Goal: Task Accomplishment & Management: Manage account settings

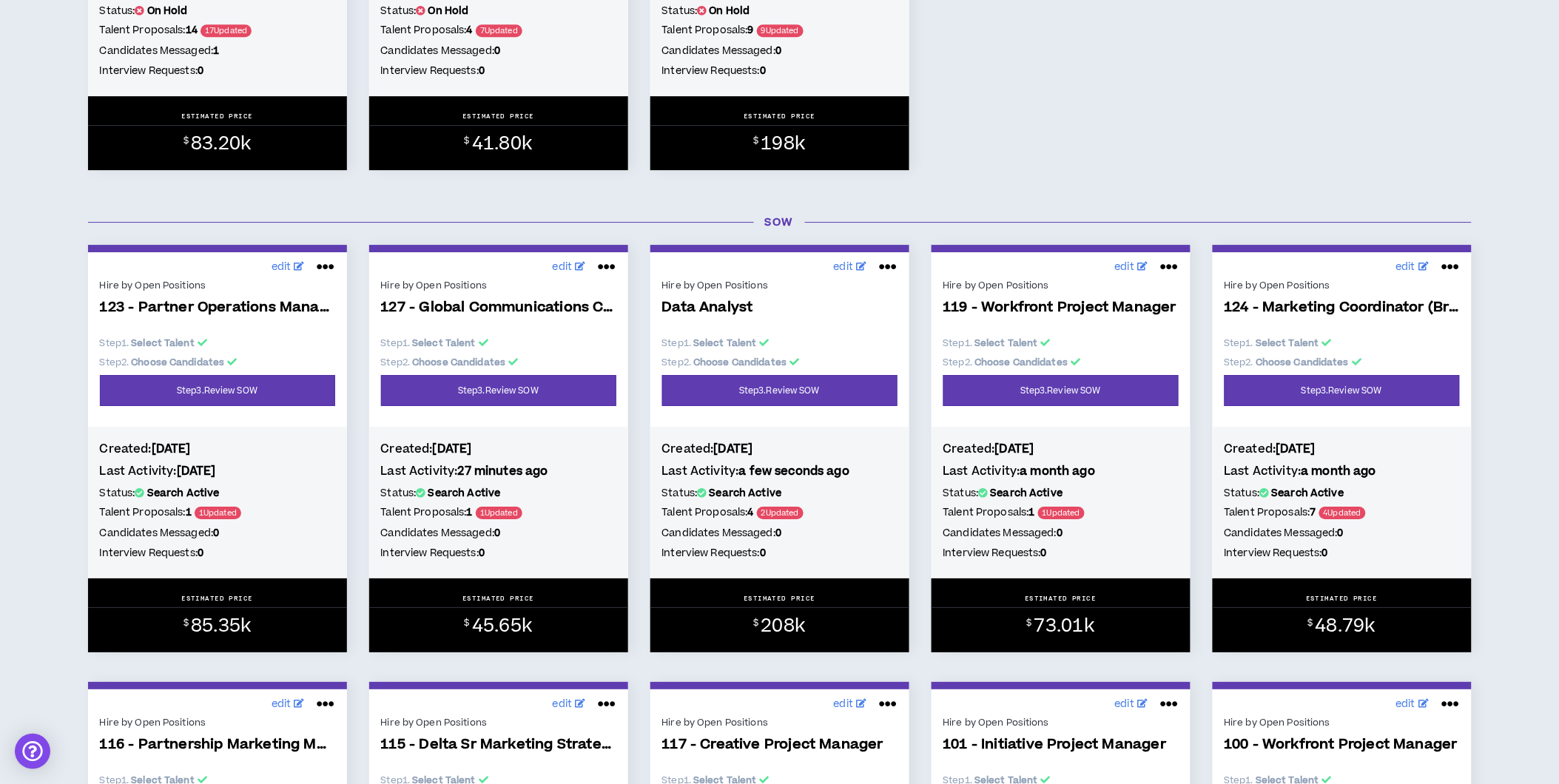
scroll to position [3634, 0]
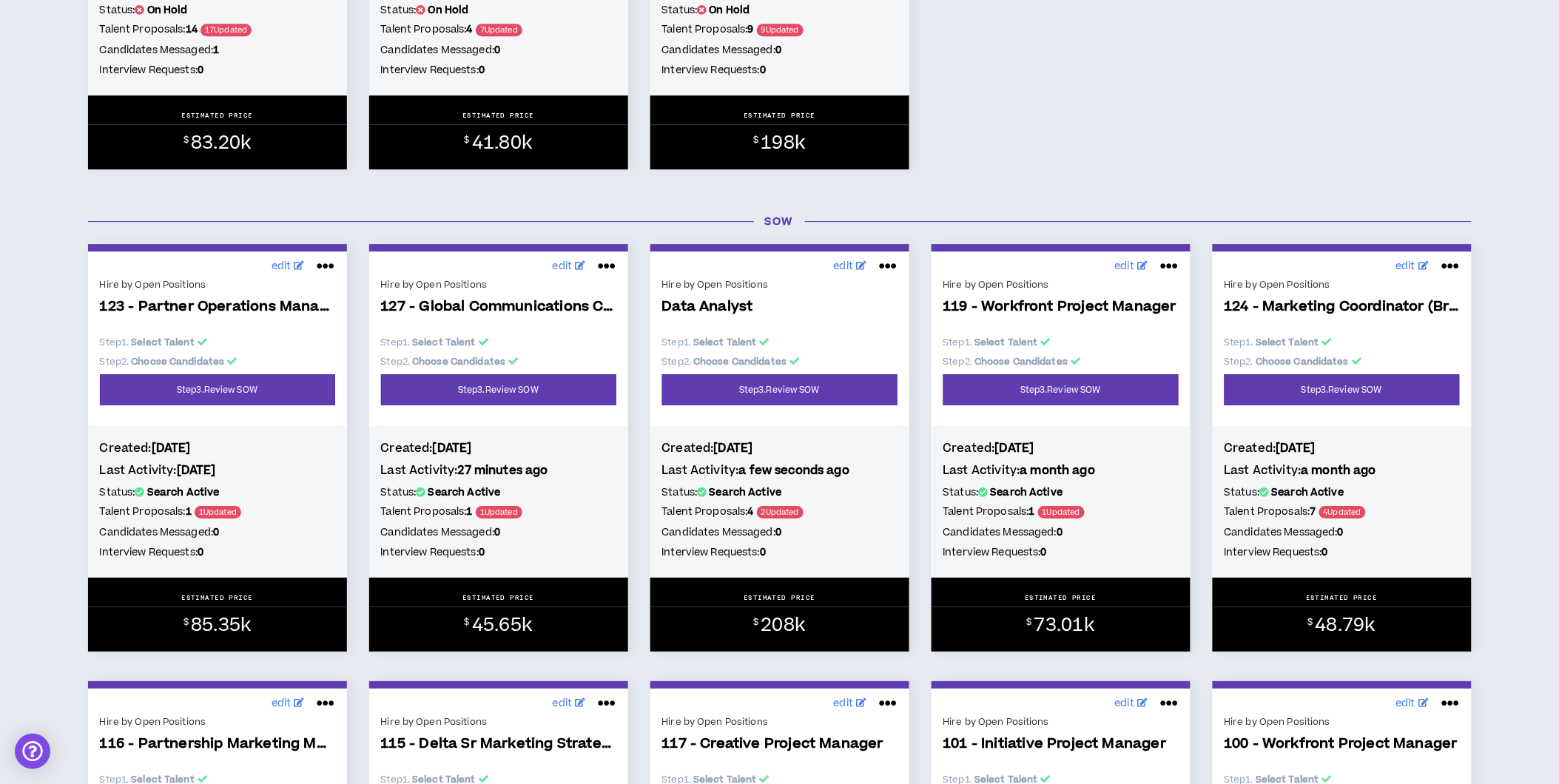
click at [620, 500] on div "Created: [DATE] Last Activity: 27 minutes ago Status: Search Active Talent Prop…" at bounding box center [498, 501] width 259 height 151
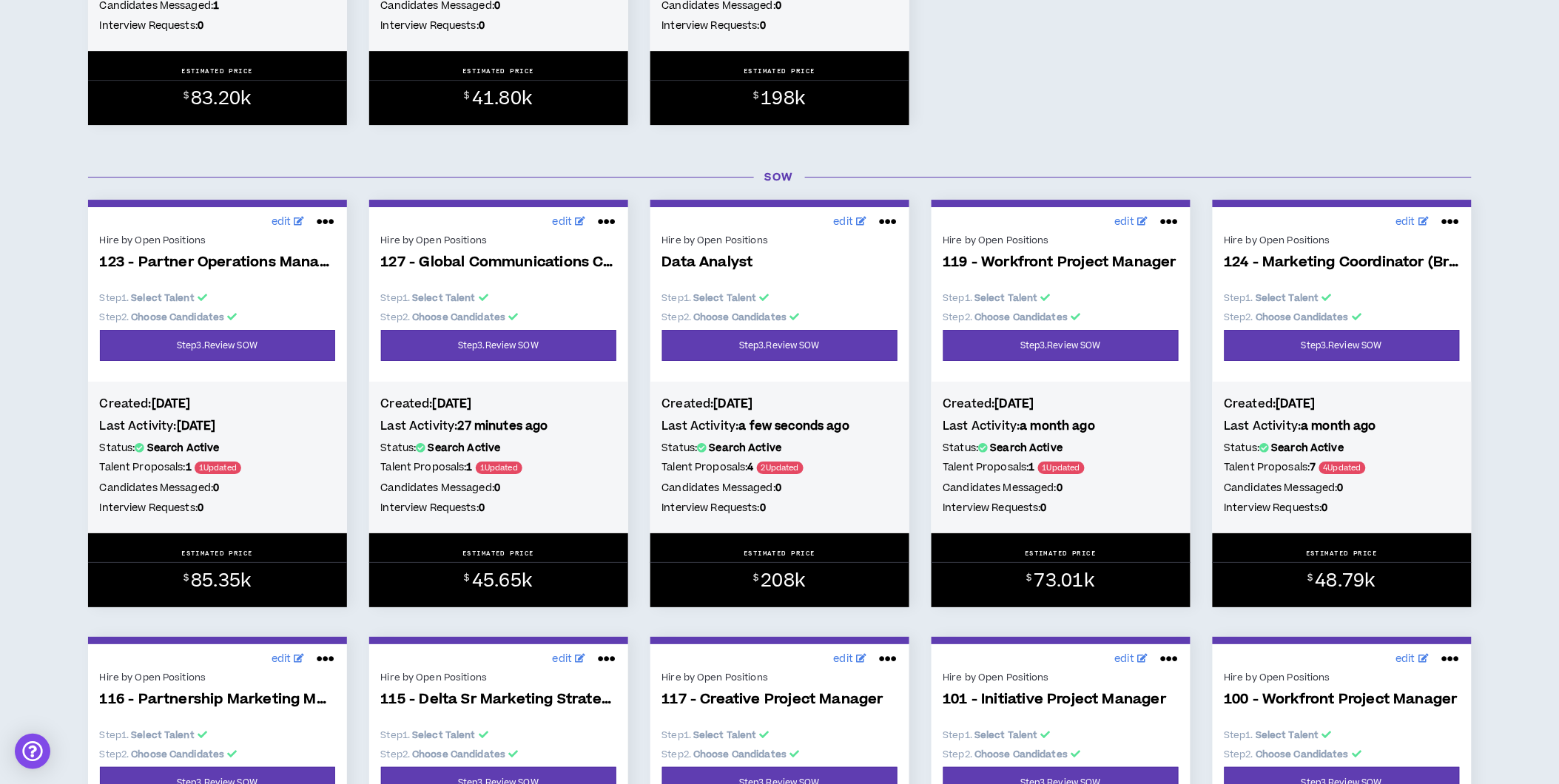
scroll to position [3679, 0]
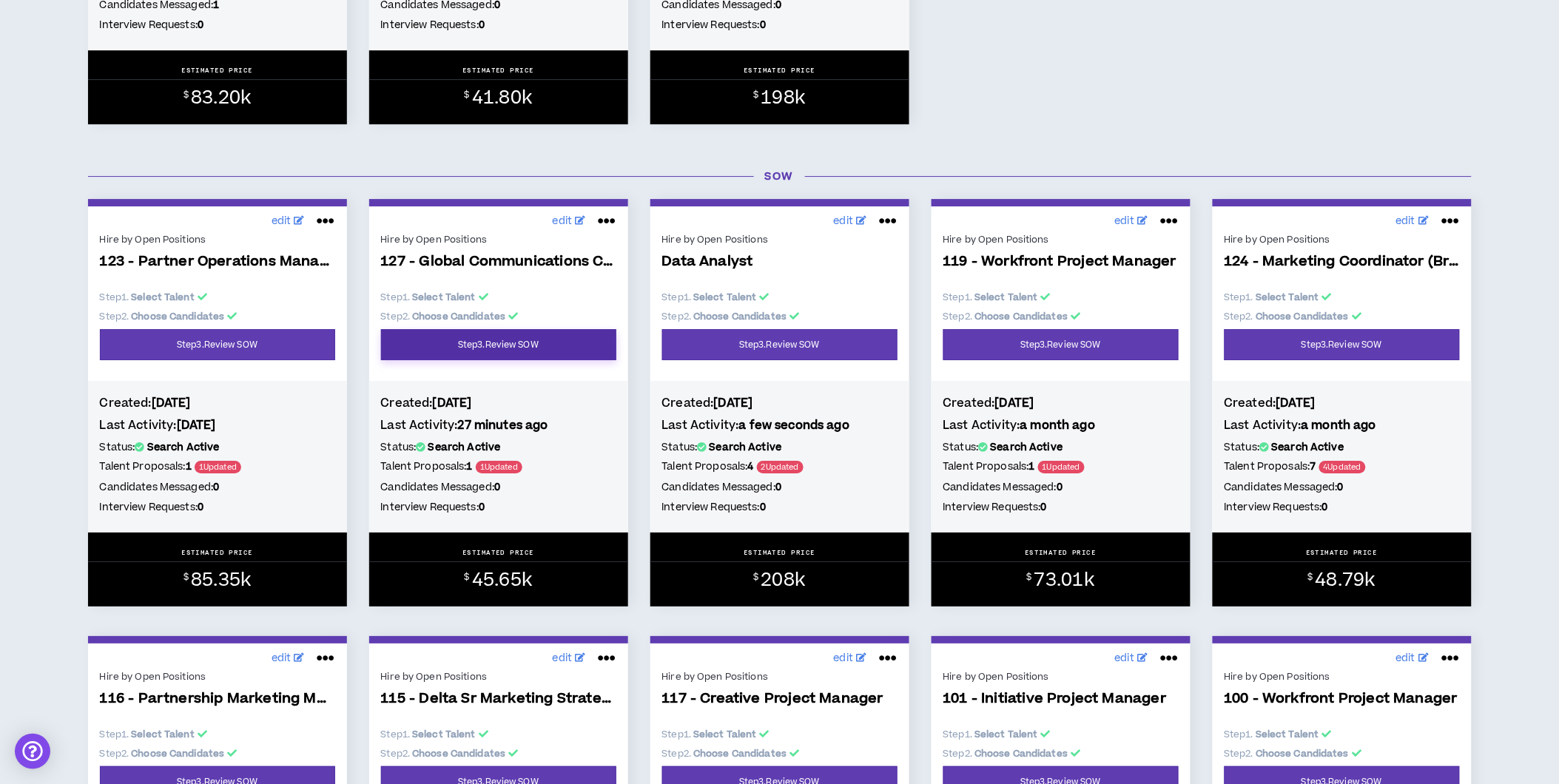
click at [507, 355] on link "Step 3 . Review SOW" at bounding box center [498, 345] width 235 height 31
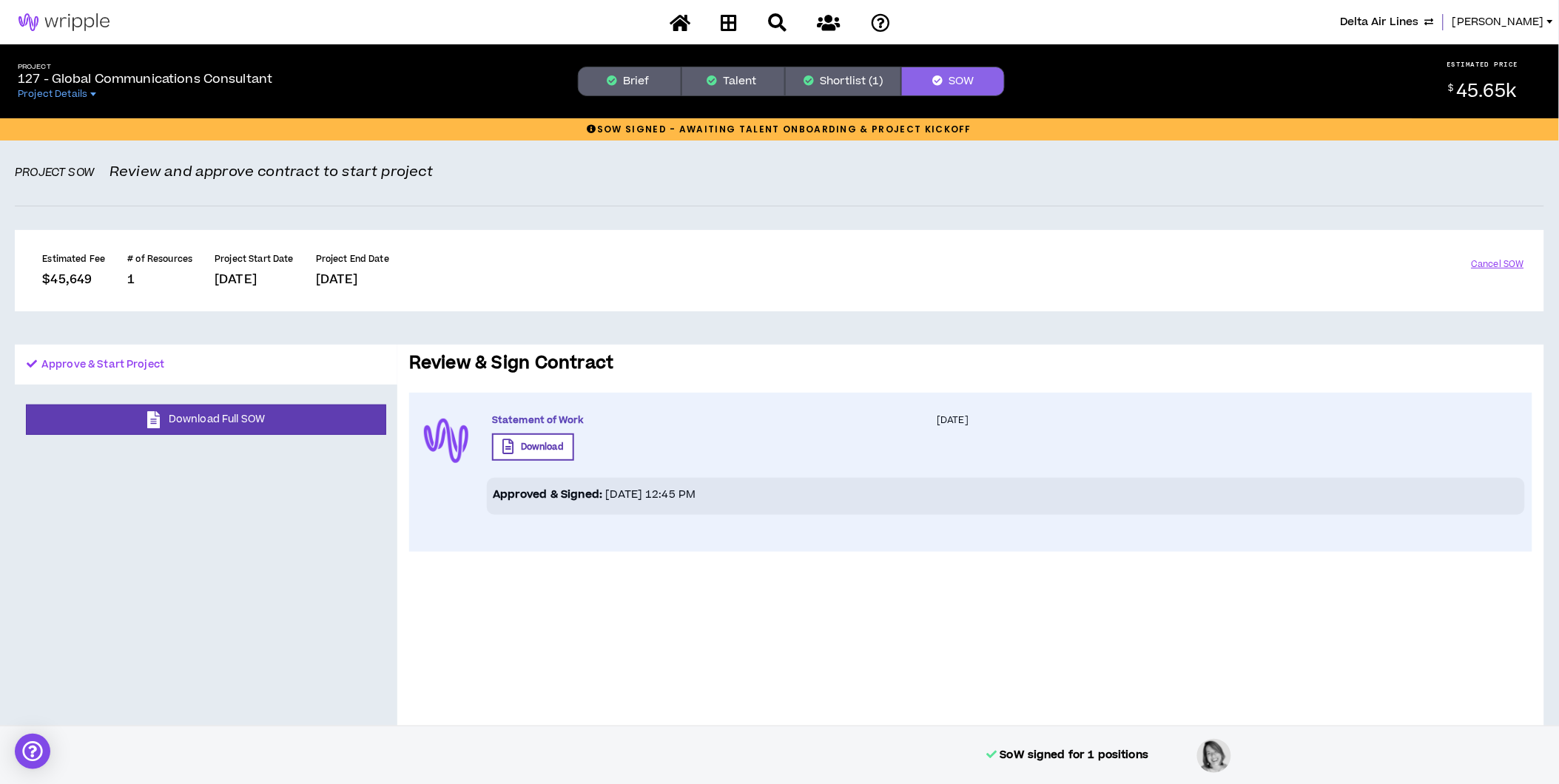
click at [655, 71] on button "Brief" at bounding box center [630, 81] width 104 height 29
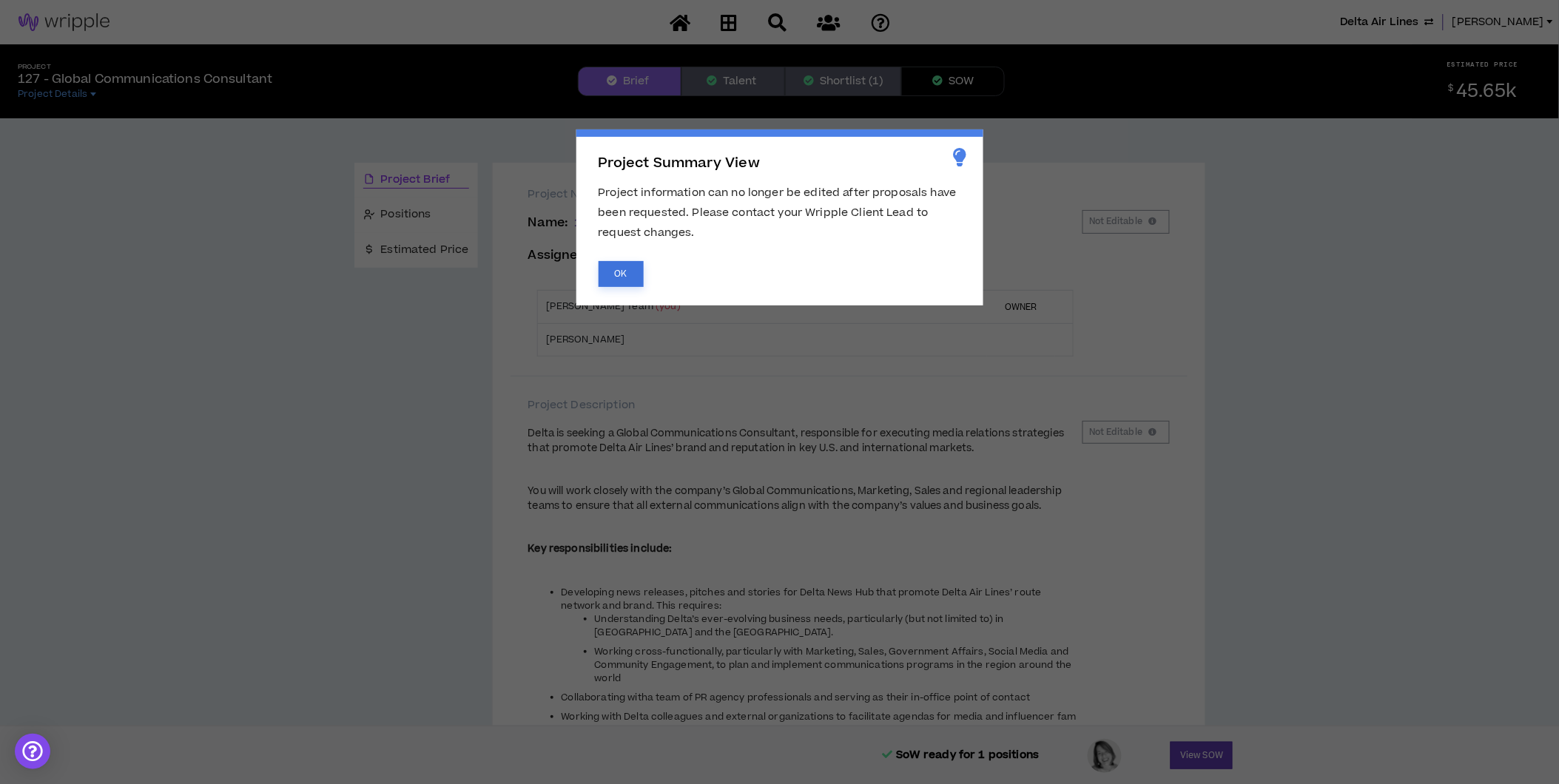
click at [615, 276] on button "OK" at bounding box center [621, 273] width 45 height 26
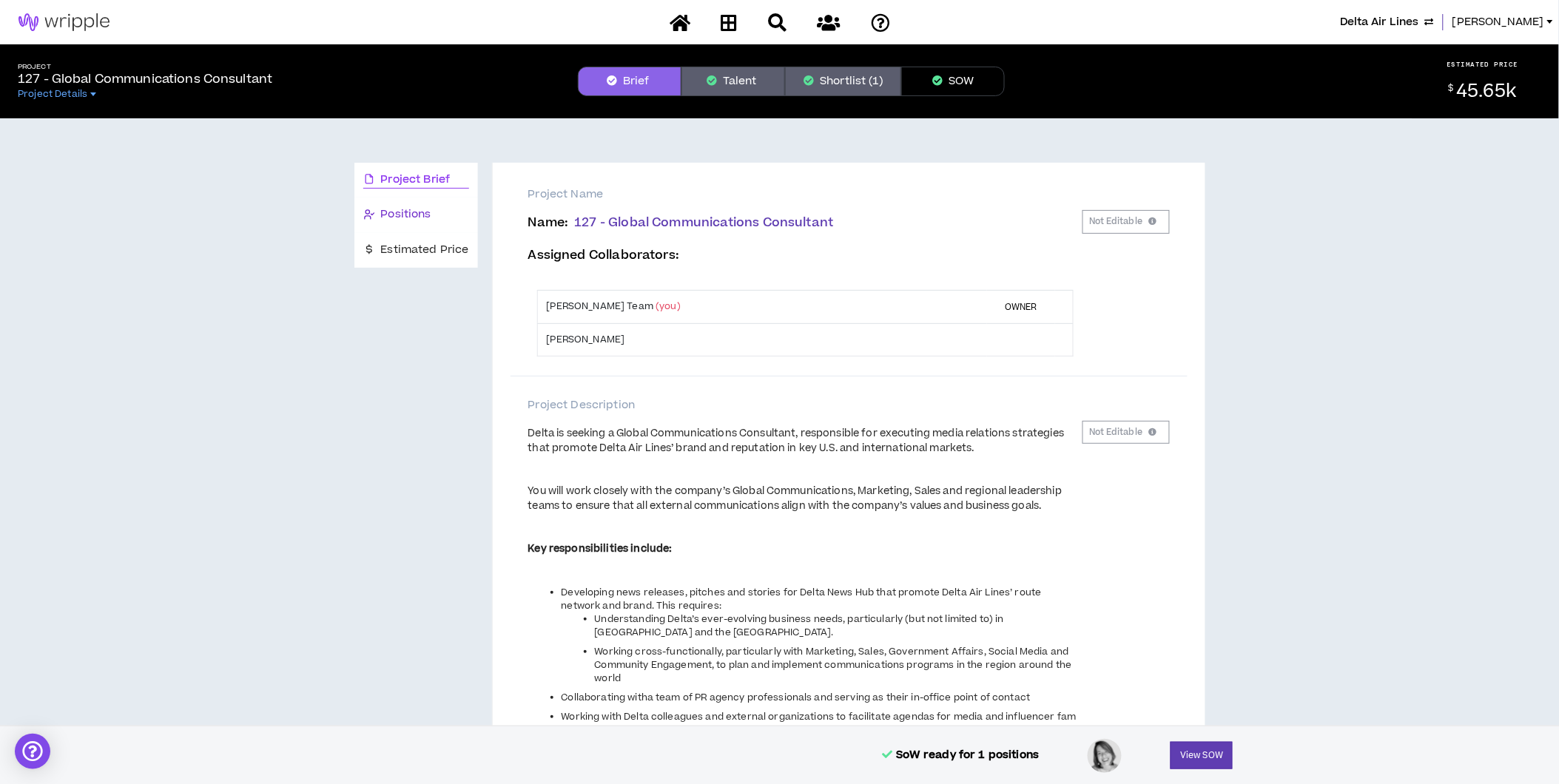
click at [433, 212] on div "Positions" at bounding box center [416, 214] width 105 height 17
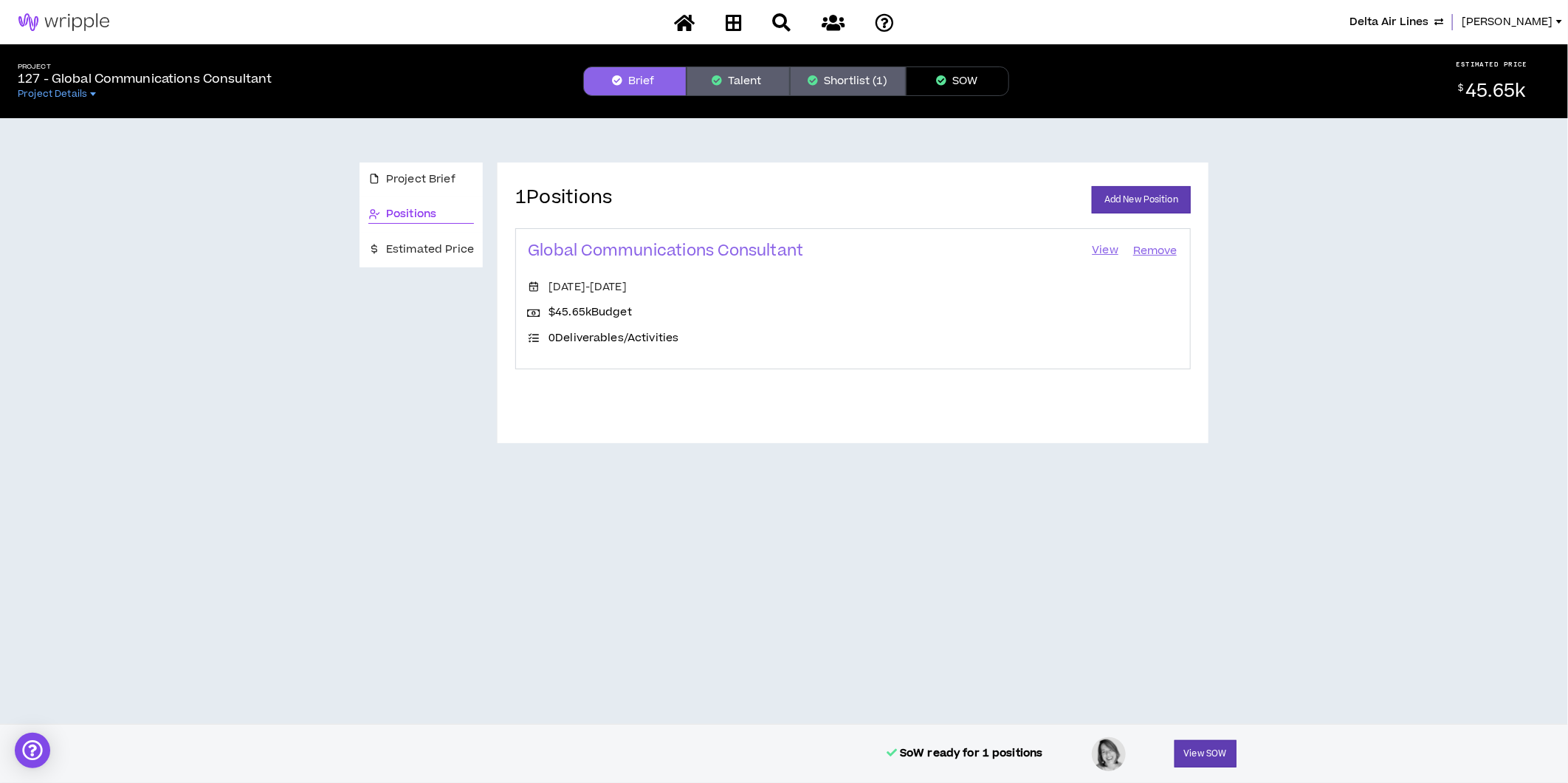
click at [1108, 245] on link "View" at bounding box center [1105, 251] width 29 height 20
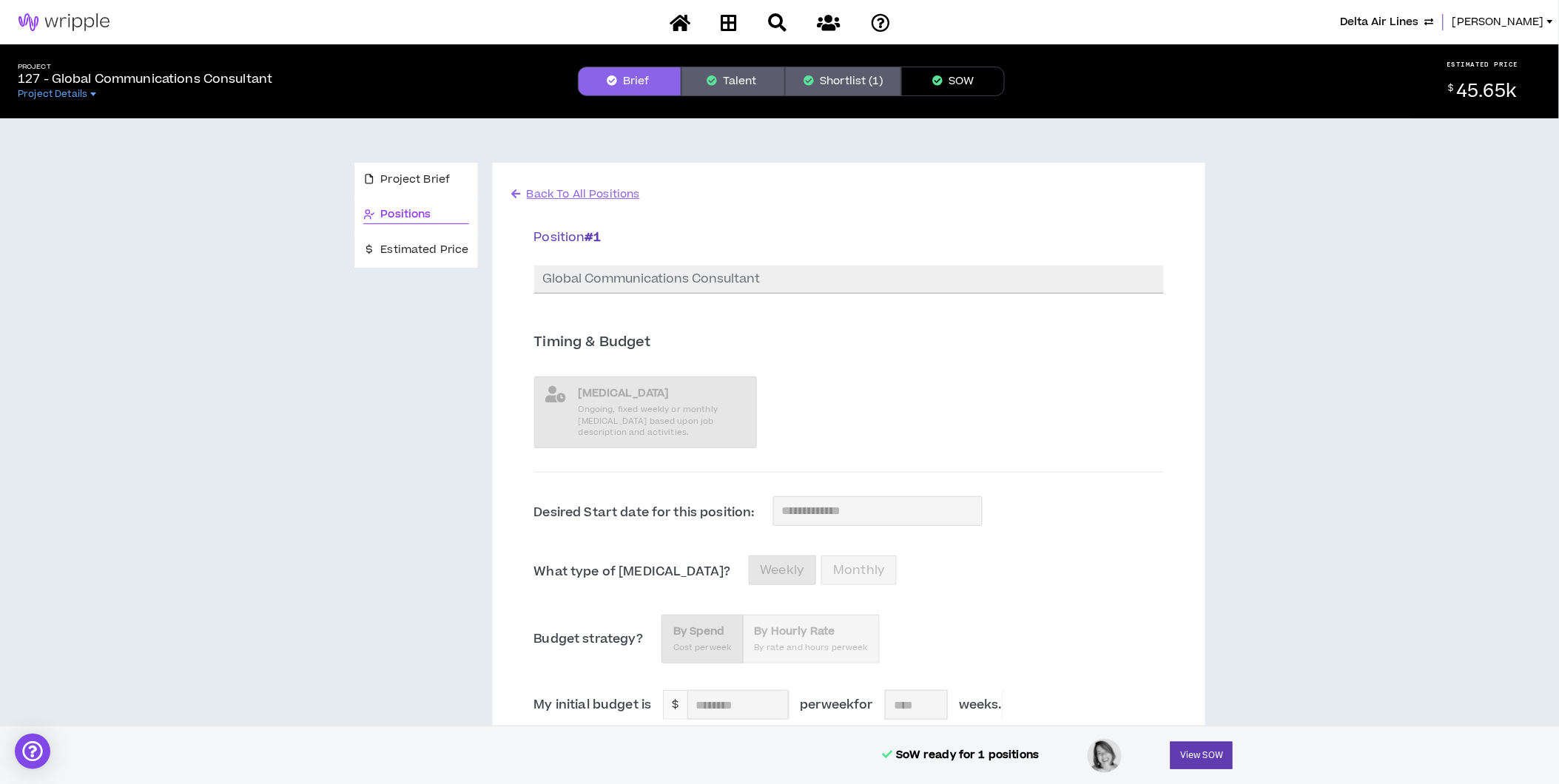
click at [857, 78] on button "Shortlist (1)" at bounding box center [843, 81] width 116 height 29
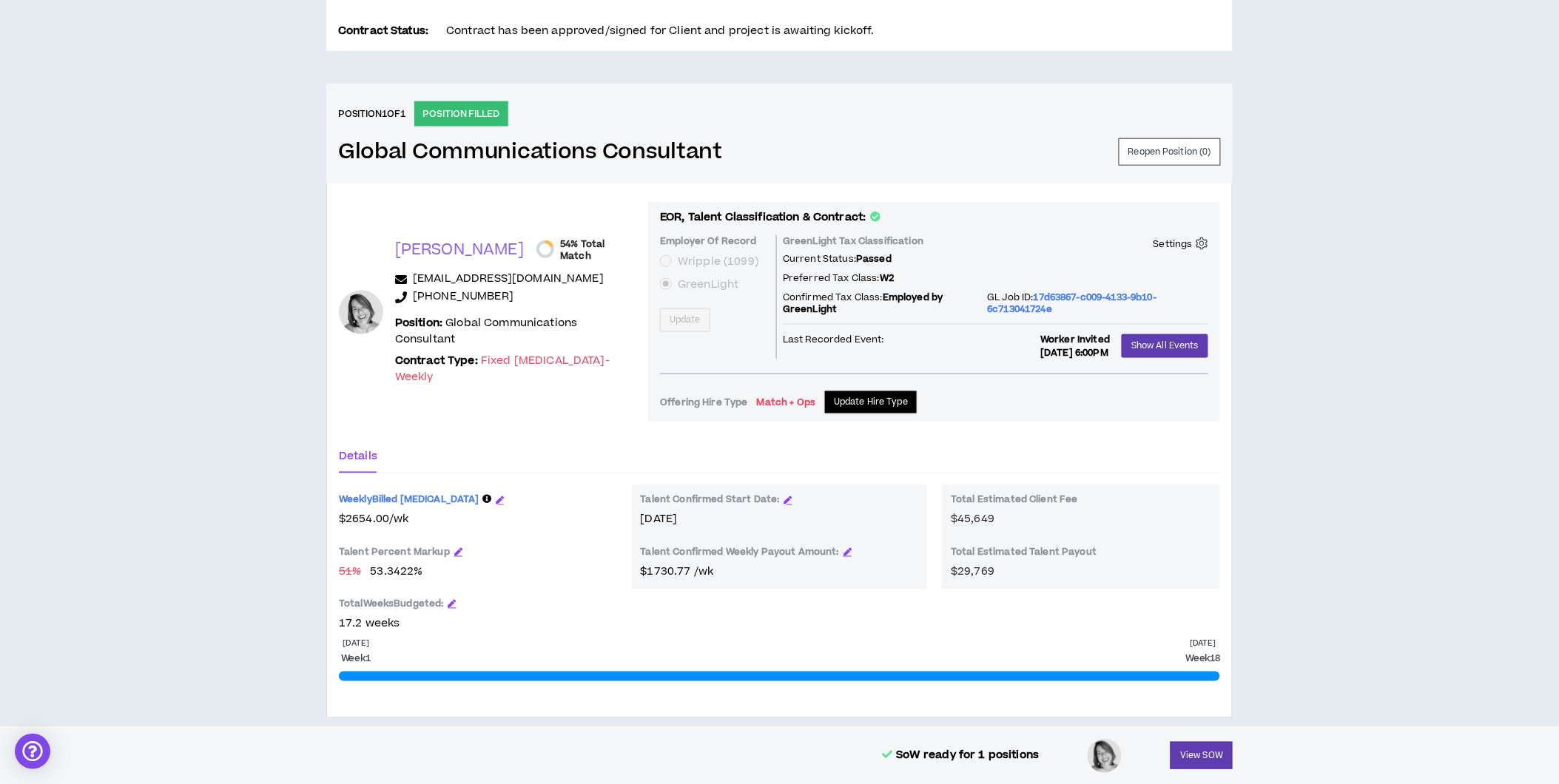
scroll to position [526, 0]
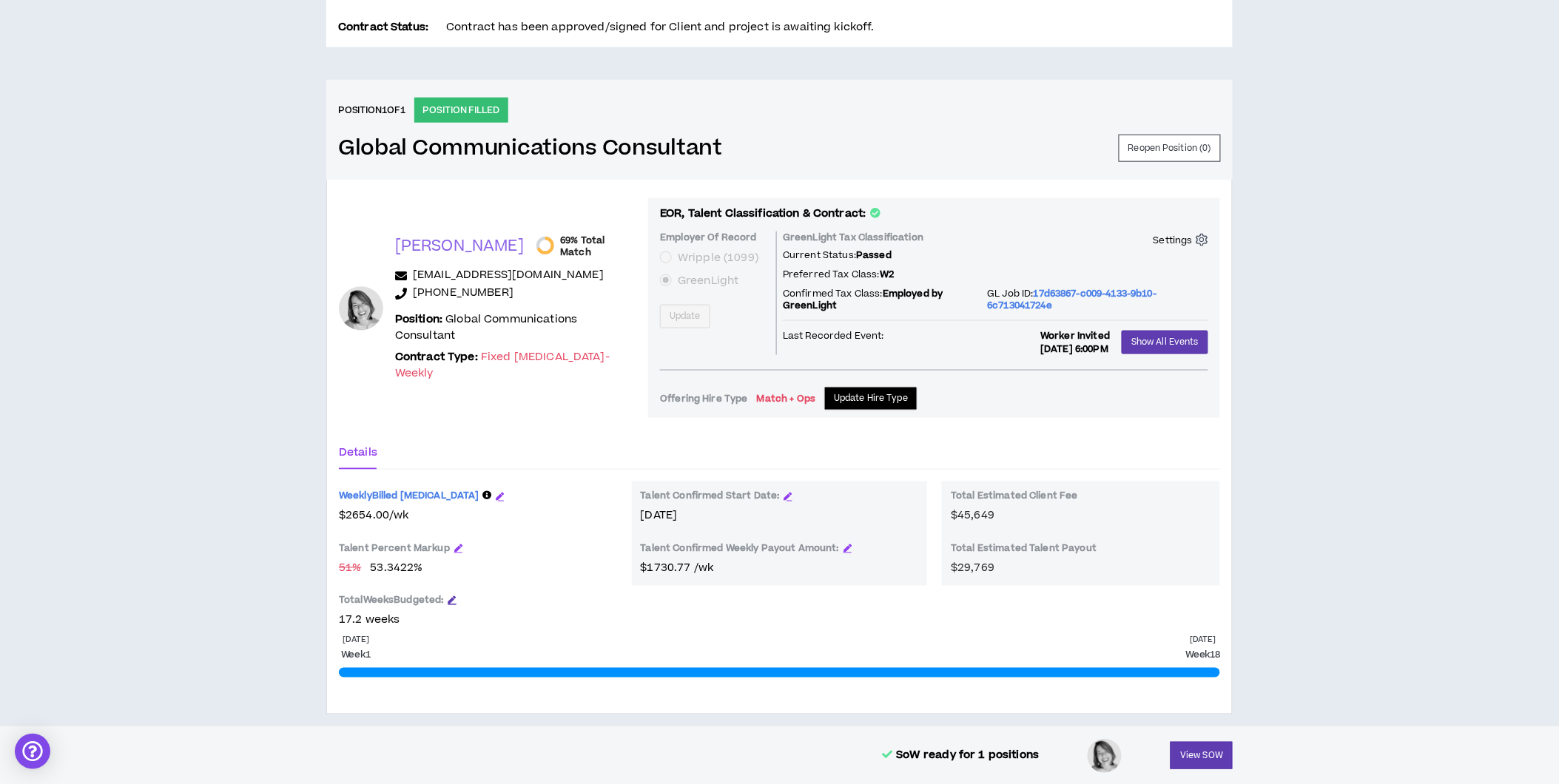
click at [456, 599] on icon "button" at bounding box center [452, 600] width 8 height 8
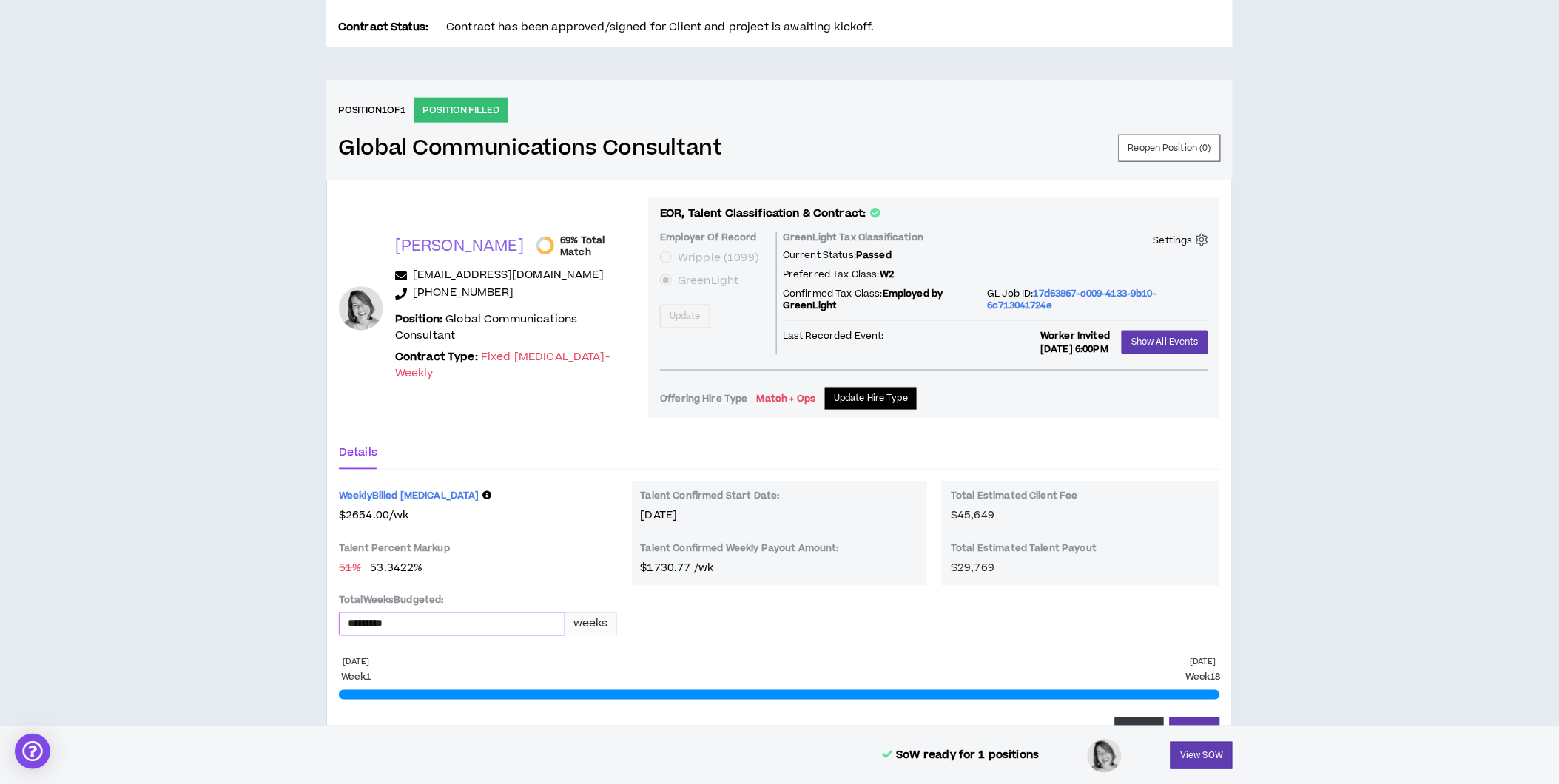
click at [370, 622] on input "*********" at bounding box center [452, 624] width 225 height 22
type input "*********"
click at [670, 674] on div "[DATE] Week 1 [DATE] Week 18 Cancel Update" at bounding box center [780, 701] width 881 height 88
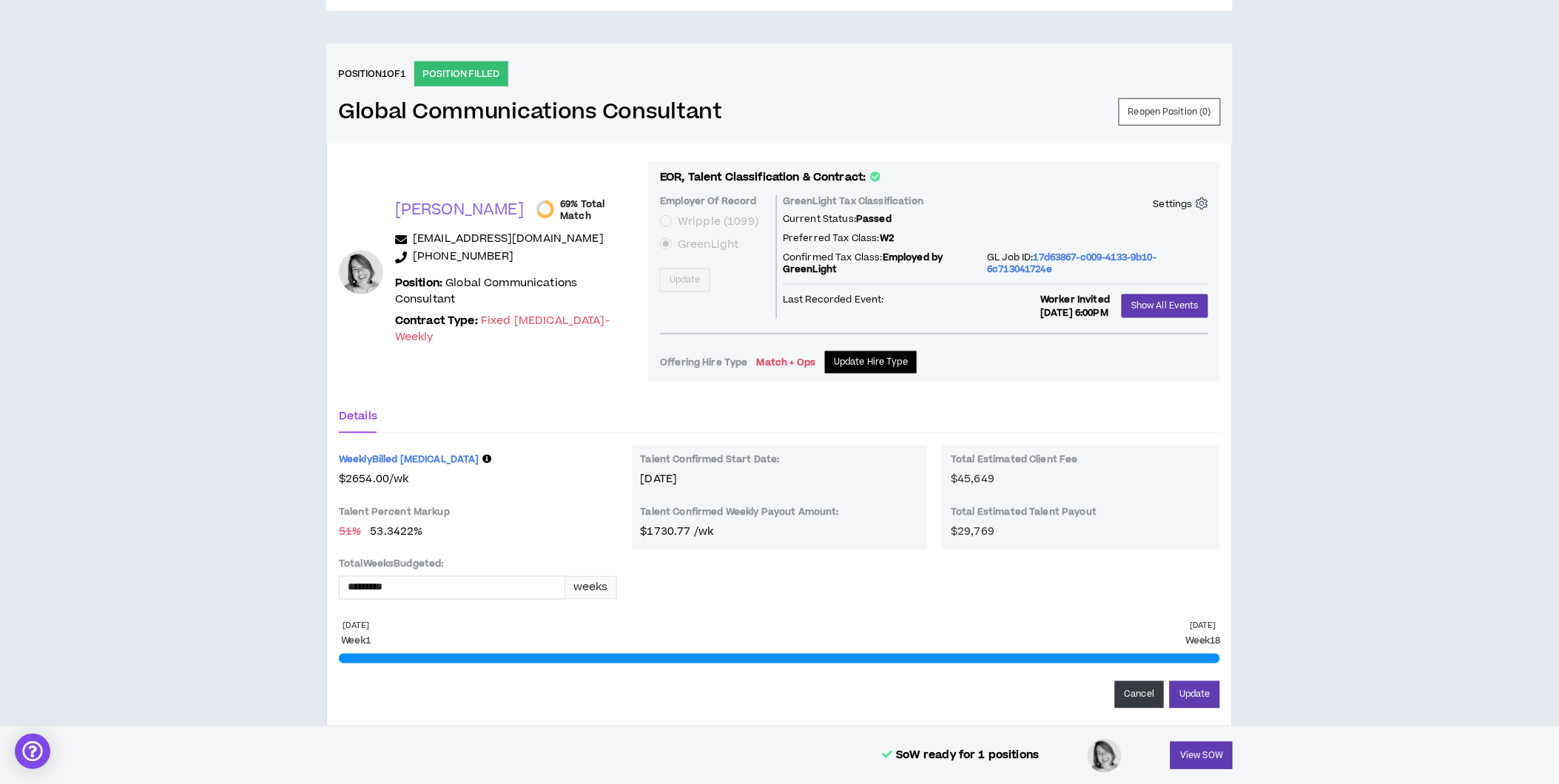
scroll to position [563, 0]
click at [1181, 690] on button "Update" at bounding box center [1196, 694] width 51 height 27
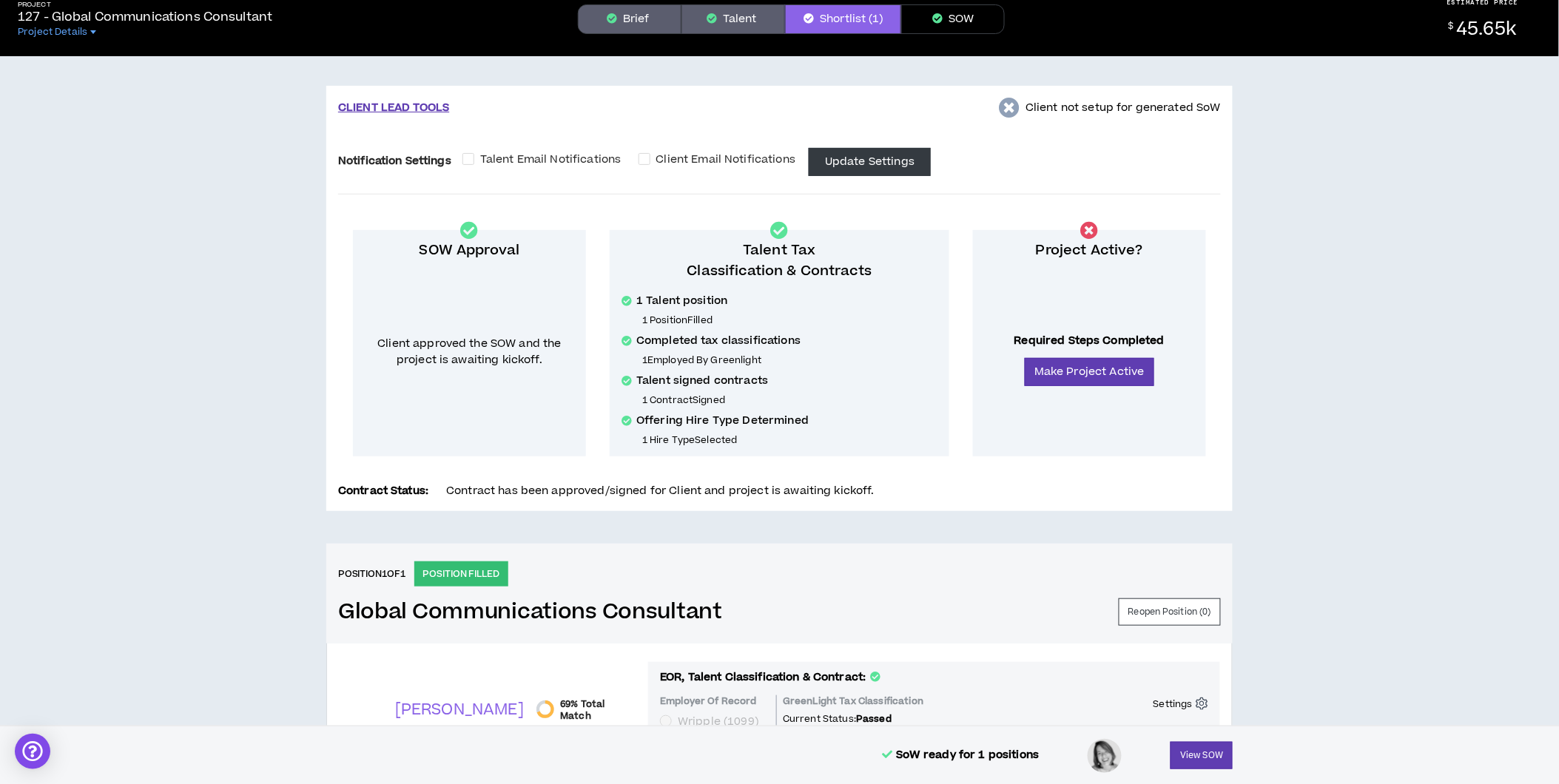
scroll to position [0, 0]
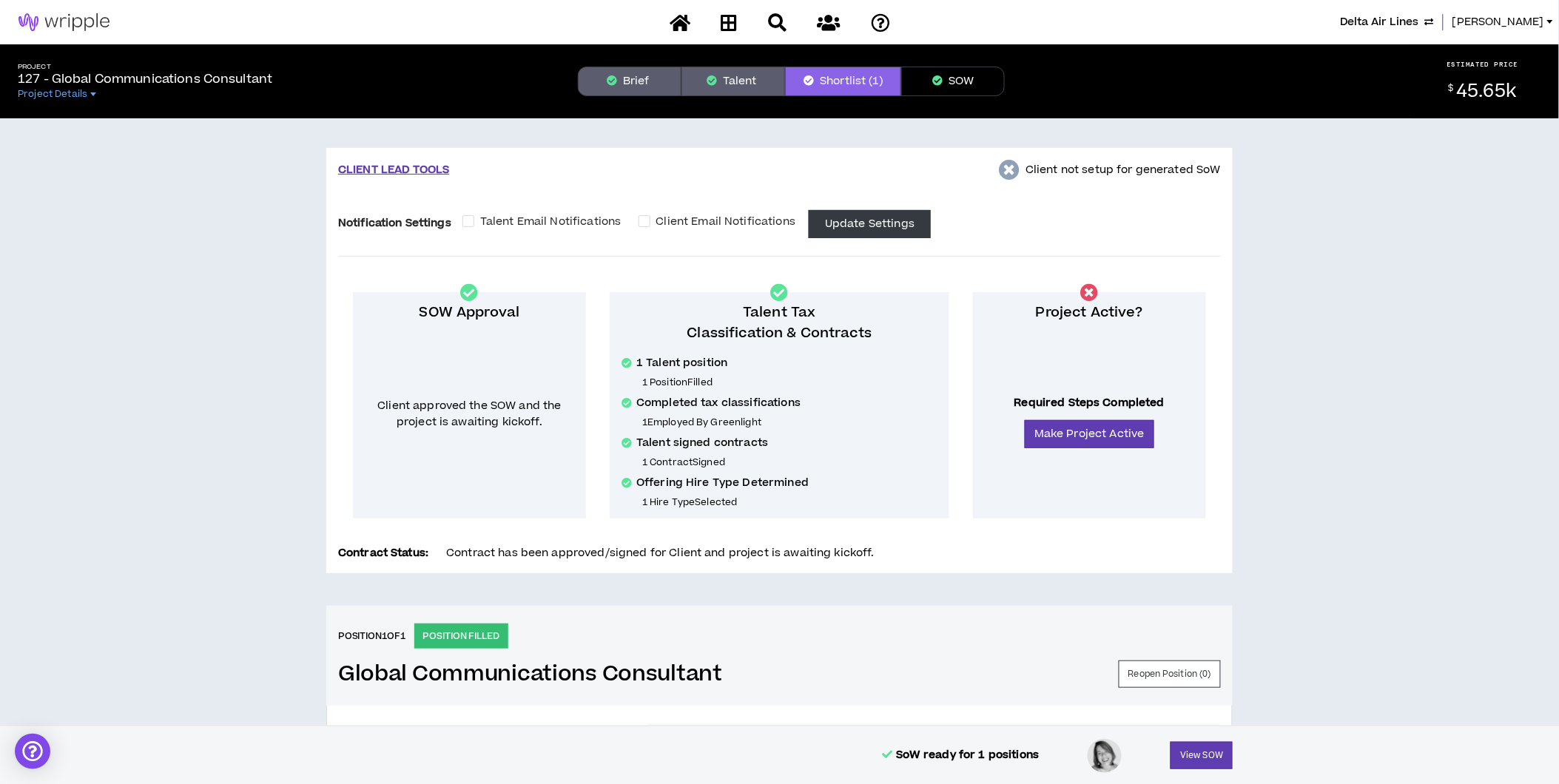
click at [725, 68] on button "Talent" at bounding box center [734, 81] width 104 height 29
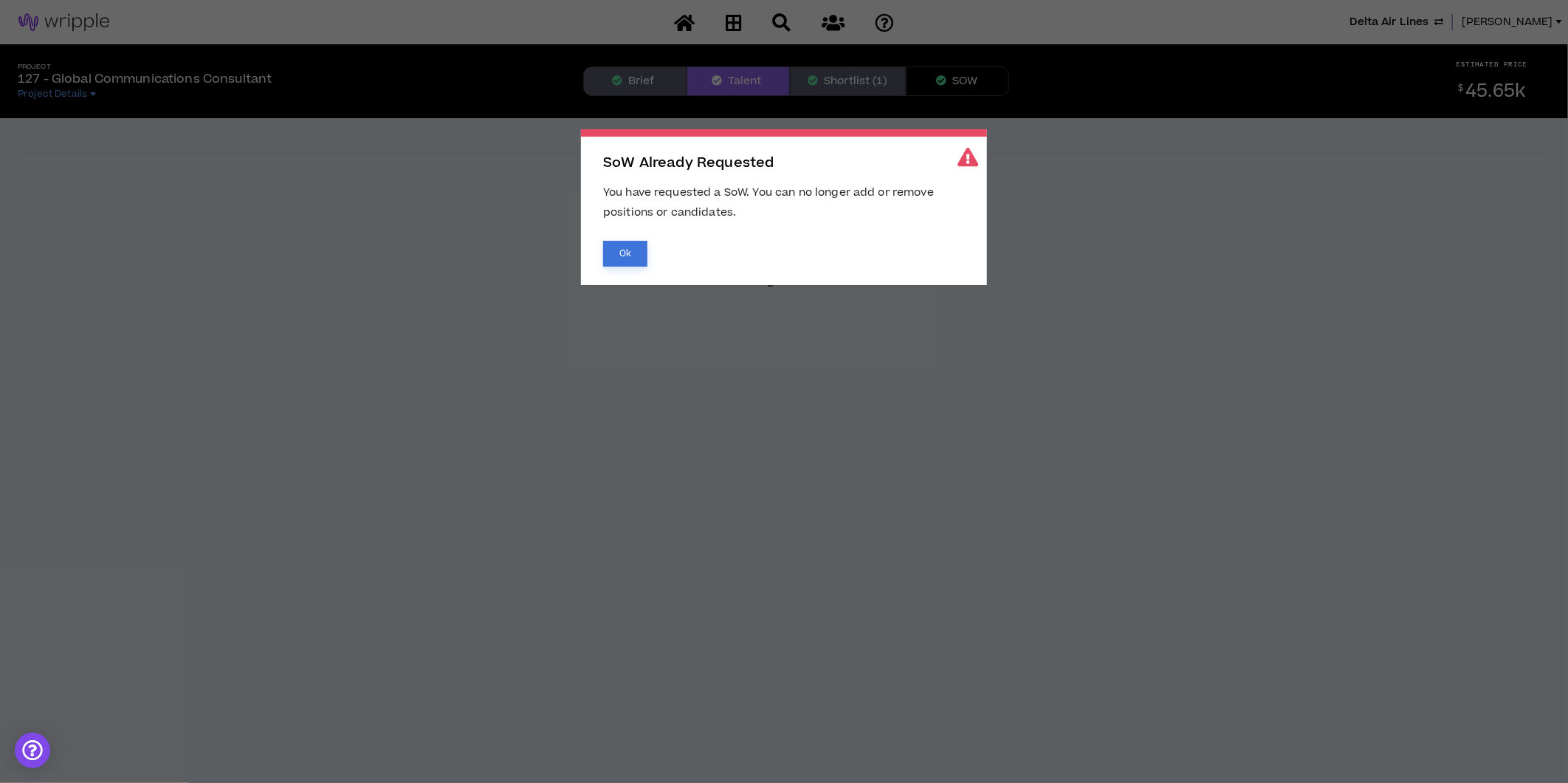
click at [622, 255] on button "Ok" at bounding box center [625, 254] width 44 height 26
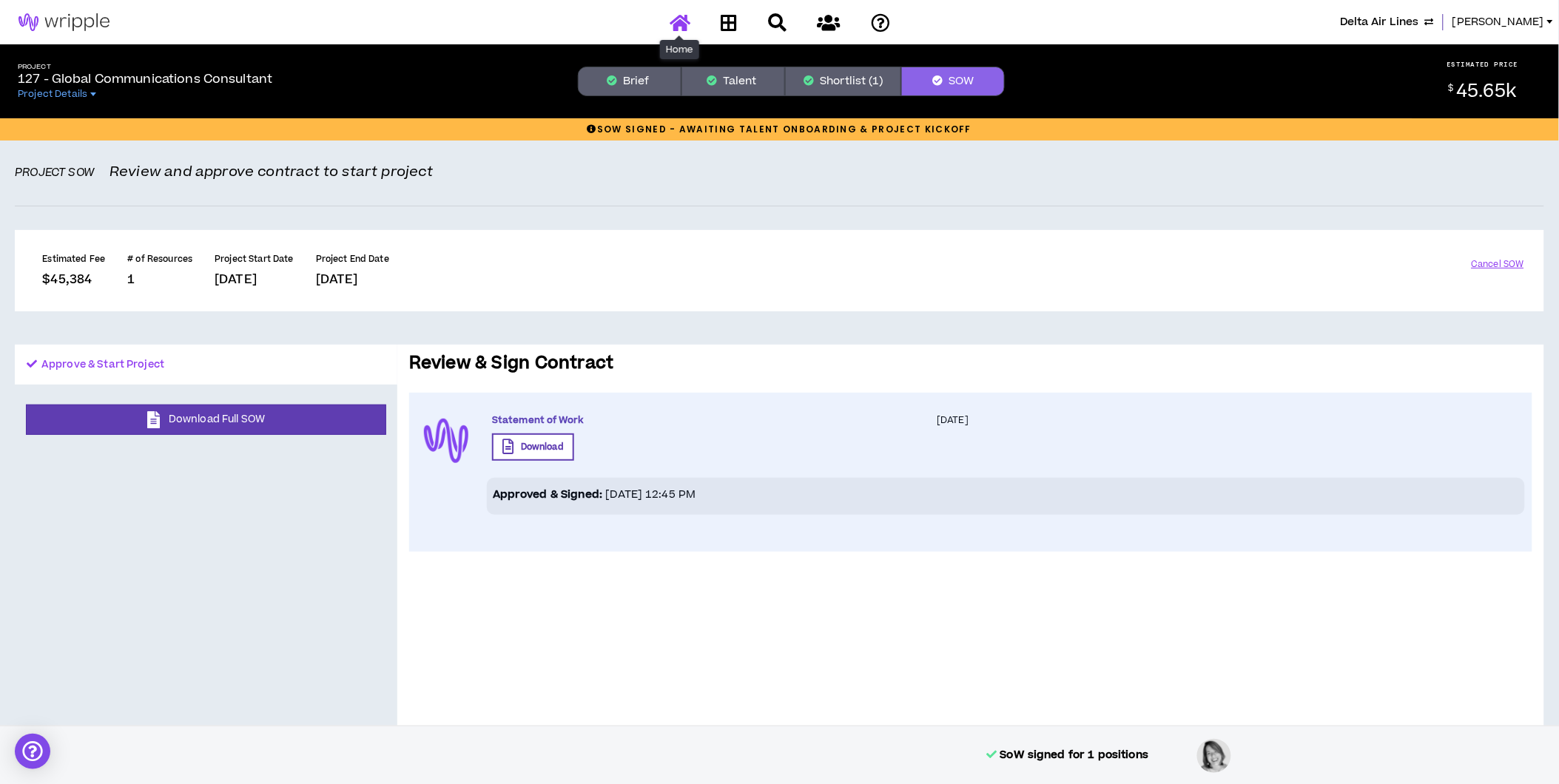
click at [685, 24] on icon at bounding box center [680, 22] width 21 height 19
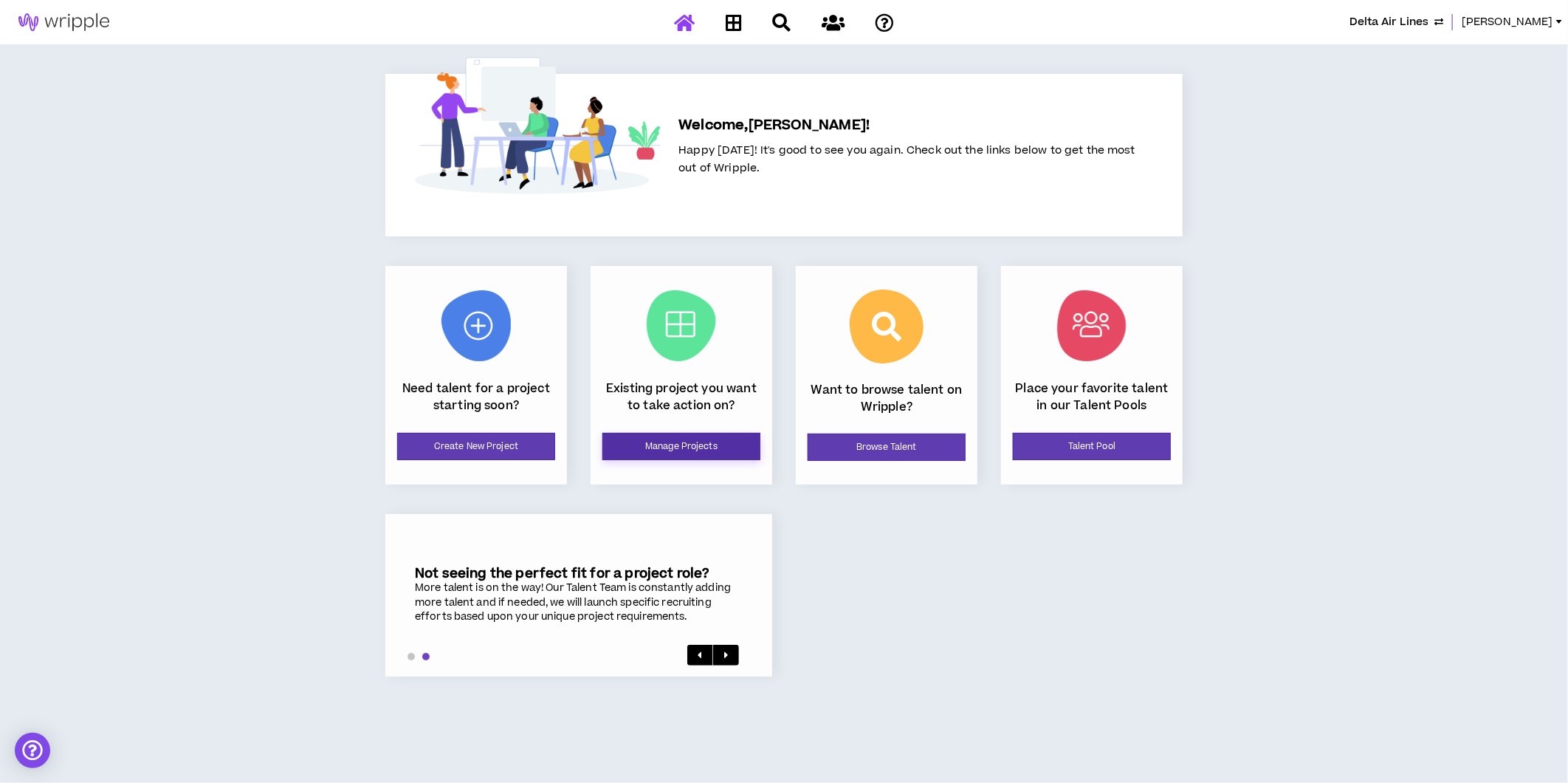
click at [660, 445] on link "Manage Projects" at bounding box center [681, 447] width 158 height 27
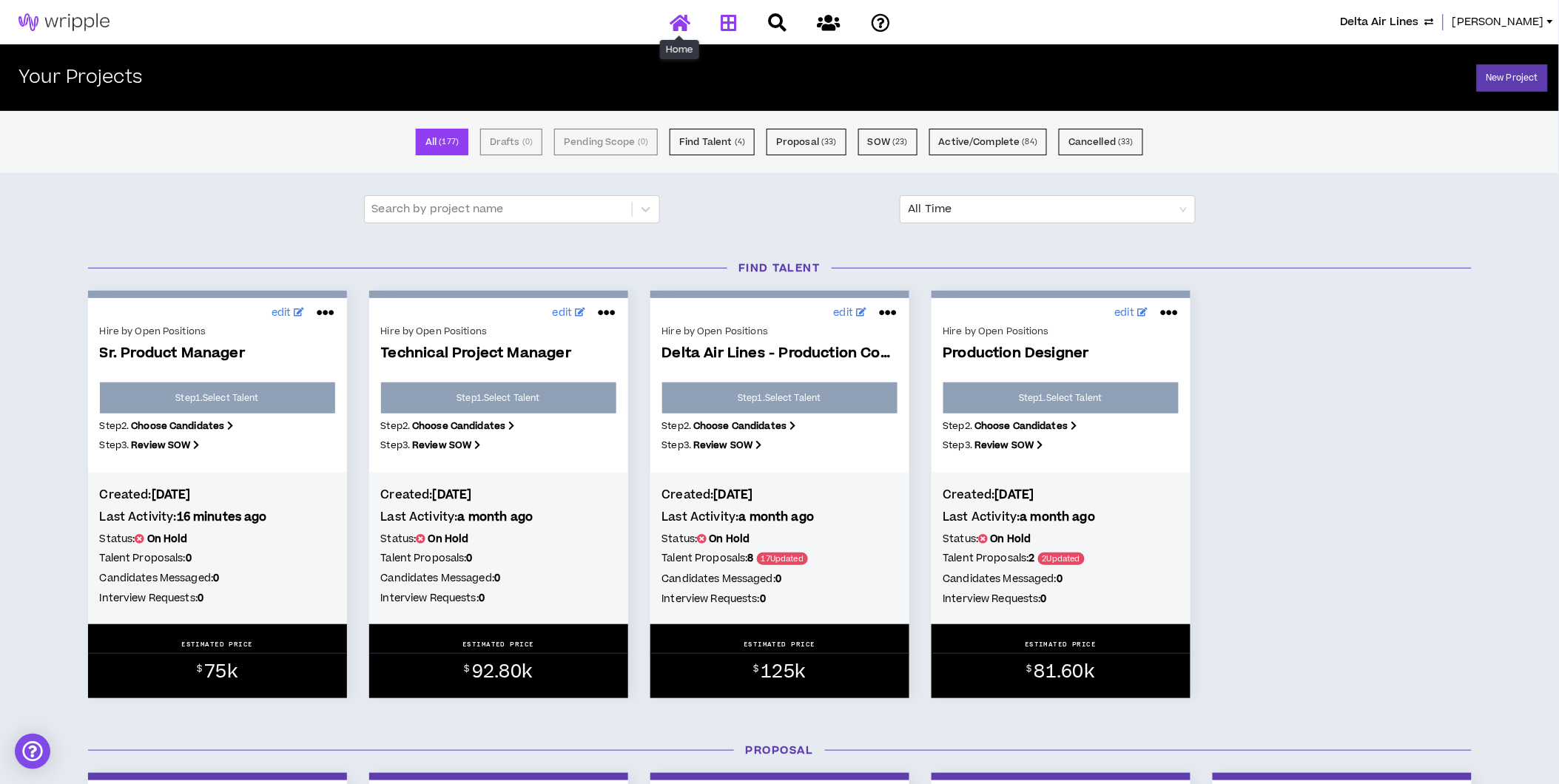
click at [683, 20] on icon at bounding box center [680, 22] width 21 height 19
